Goal: Task Accomplishment & Management: Use online tool/utility

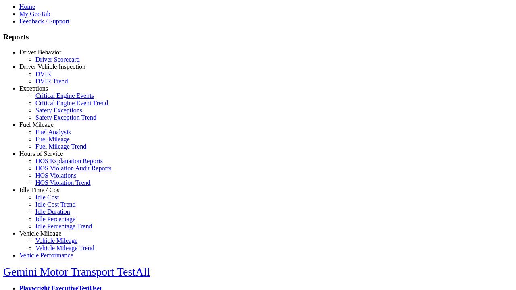
click at [46, 92] on link "Exceptions" at bounding box center [33, 88] width 29 height 7
click at [52, 106] on link "Critical Engine Event Trend" at bounding box center [71, 103] width 73 height 7
select select
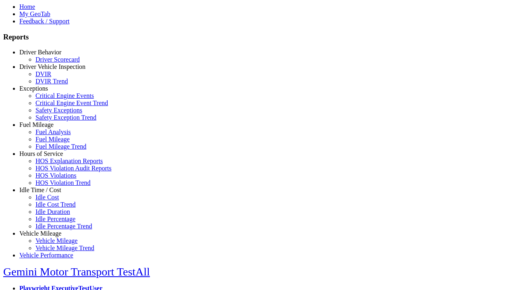
select select
